Goal: Task Accomplishment & Management: Use online tool/utility

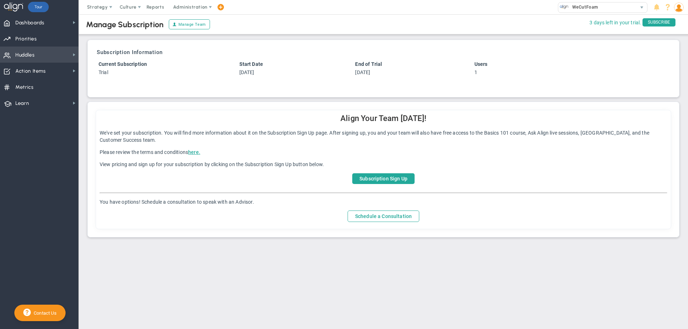
click at [32, 57] on span "Huddles" at bounding box center [24, 55] width 19 height 15
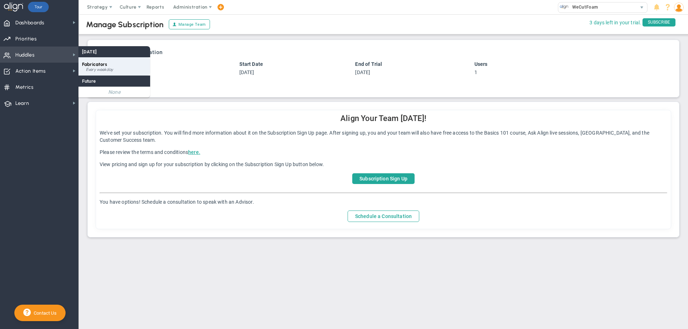
click at [106, 64] on span "Fabricators" at bounding box center [94, 64] width 25 height 5
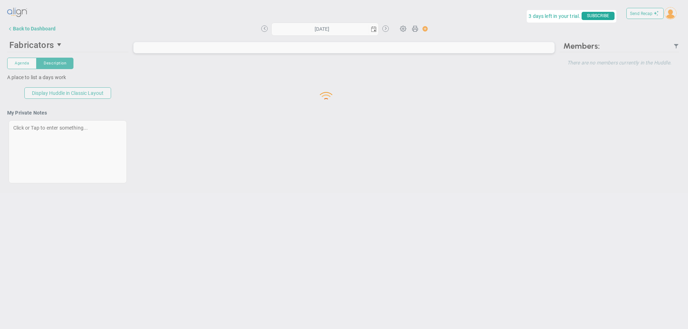
type input "[DATE]"
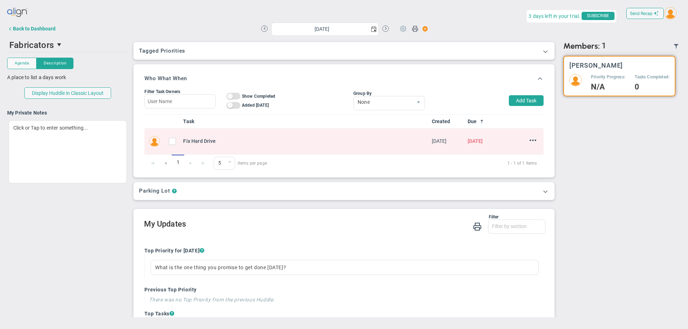
click at [400, 30] on span at bounding box center [403, 28] width 14 height 14
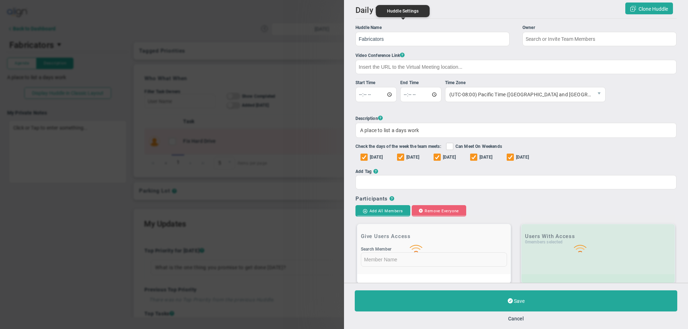
type input "[PERSON_NAME]"
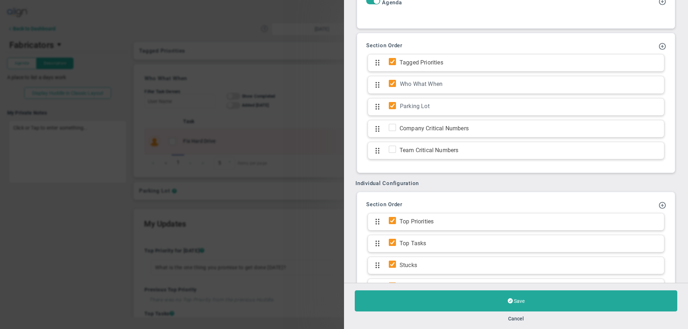
scroll to position [322, 0]
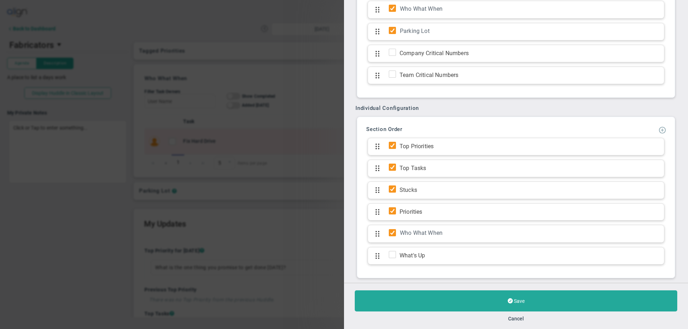
click at [658, 131] on span at bounding box center [661, 129] width 7 height 7
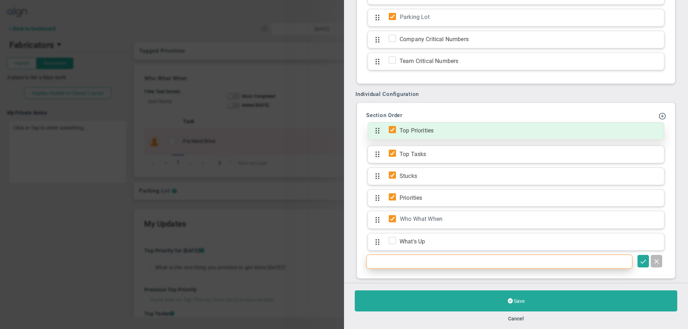
scroll to position [415, 0]
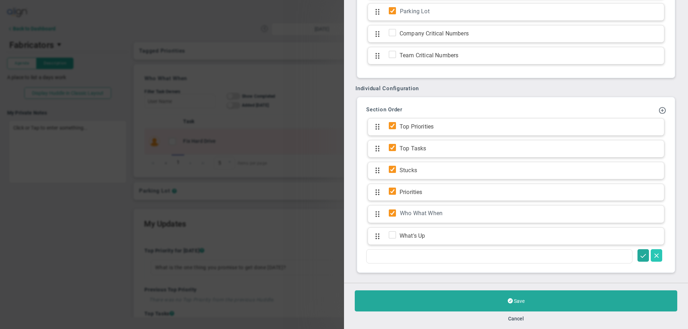
click at [652, 256] on span at bounding box center [655, 255] width 7 height 7
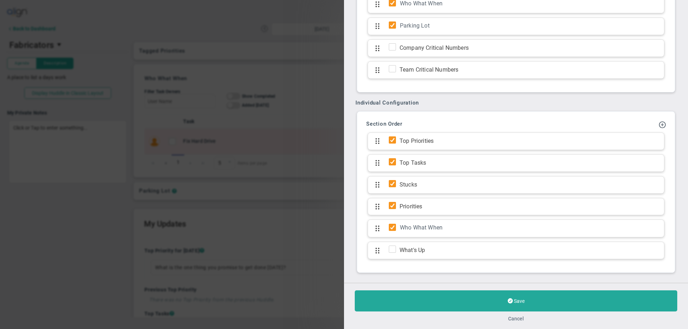
click at [509, 319] on button "Cancel" at bounding box center [516, 319] width 16 height 6
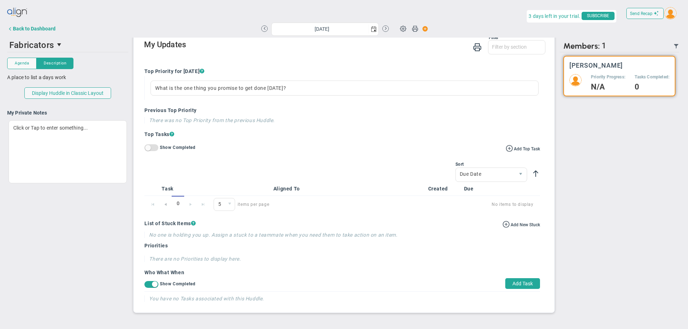
scroll to position [180, 0]
drag, startPoint x: 194, startPoint y: 223, endPoint x: 193, endPoint y: 217, distance: 6.5
click at [193, 222] on span "?" at bounding box center [193, 223] width 5 height 6
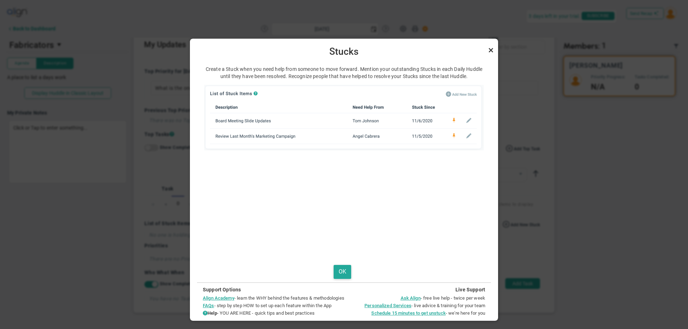
click at [490, 48] on link "Close" at bounding box center [490, 50] width 9 height 9
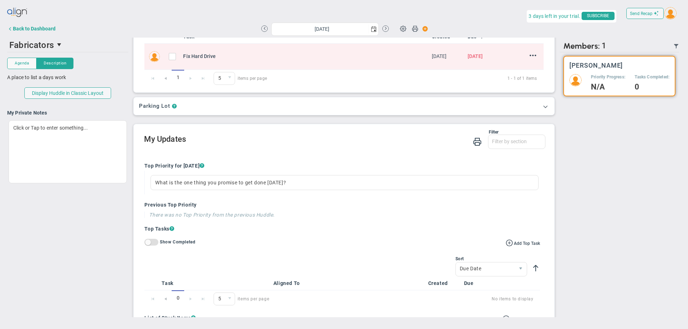
scroll to position [0, 0]
